Goal: Task Accomplishment & Management: Manage account settings

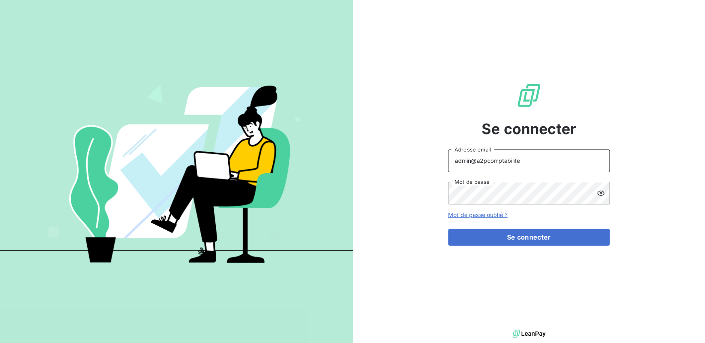
click at [485, 161] on input "admin@a2pcomptabilite" at bounding box center [529, 161] width 162 height 23
type input "admin@a2pconnexioncomptabilite"
click at [448, 229] on button "Se connecter" at bounding box center [529, 237] width 162 height 17
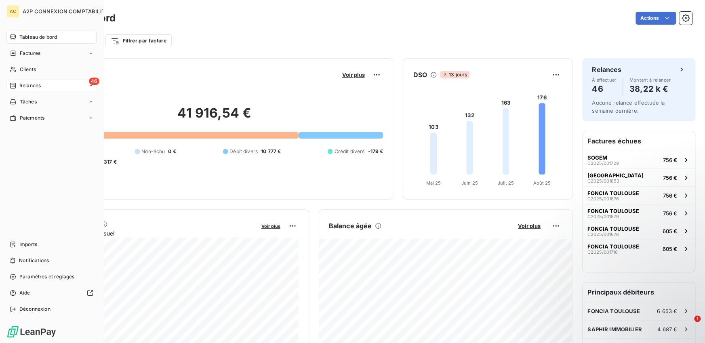
click at [19, 85] on span "Relances" at bounding box center [29, 85] width 21 height 7
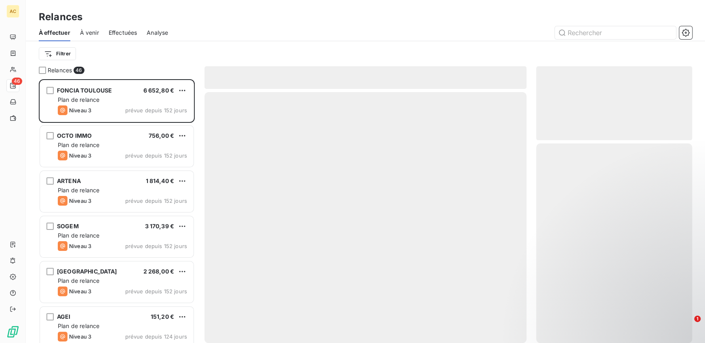
scroll to position [264, 156]
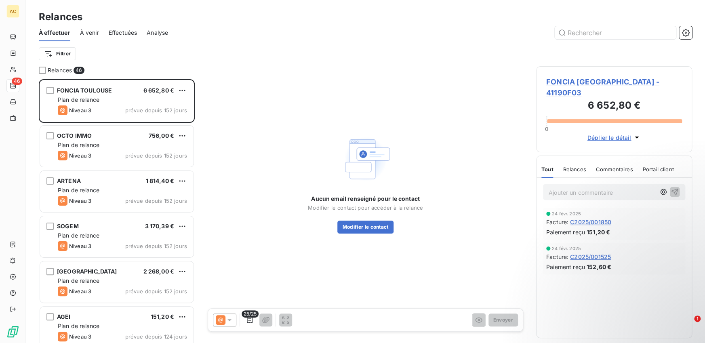
click at [120, 34] on span "Effectuées" at bounding box center [123, 33] width 29 height 8
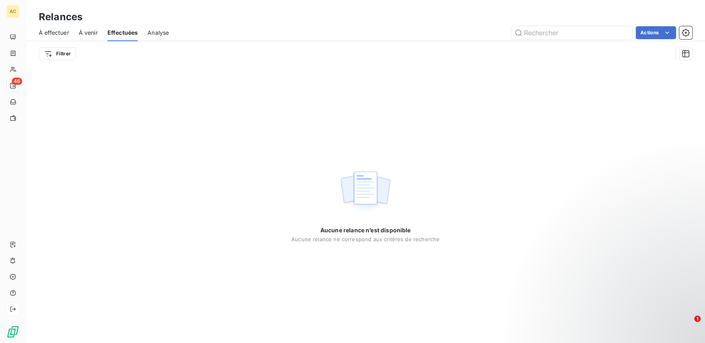
click at [11, 306] on icon at bounding box center [13, 309] width 6 height 6
